Goal: Communication & Community: Share content

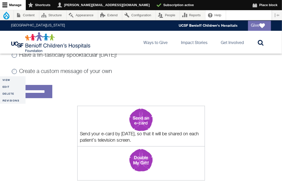
scroll to position [579, 0]
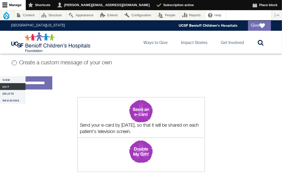
click at [8, 88] on link "Edit" at bounding box center [12, 86] width 25 height 7
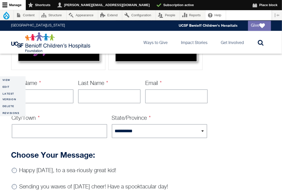
scroll to position [461, 0]
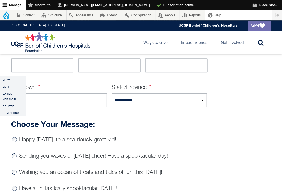
click at [163, 143] on div "Happy [DATE], to a sea-riously great kid!" at bounding box center [109, 141] width 195 height 9
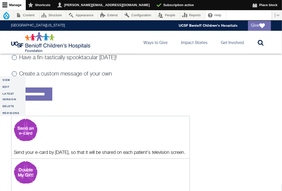
scroll to position [590, 0]
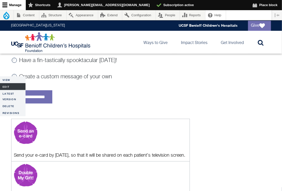
click at [8, 87] on link "Edit" at bounding box center [12, 86] width 25 height 7
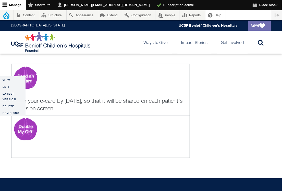
scroll to position [553, 0]
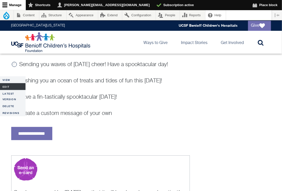
click at [11, 88] on link "Edit" at bounding box center [12, 86] width 25 height 7
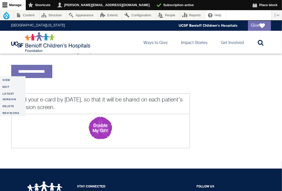
scroll to position [615, 0]
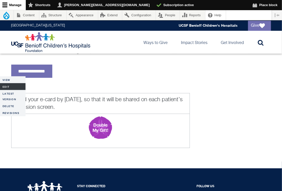
click at [8, 87] on link "Edit" at bounding box center [12, 86] width 25 height 7
